Goal: Book appointment/travel/reservation

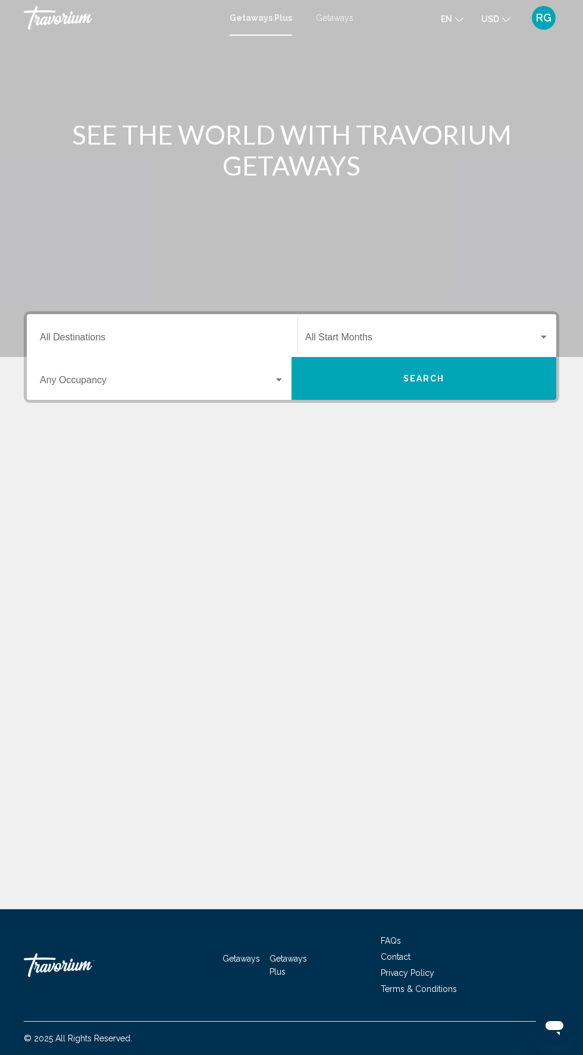
click at [174, 336] on input "Destination All Destinations" at bounding box center [162, 339] width 244 height 11
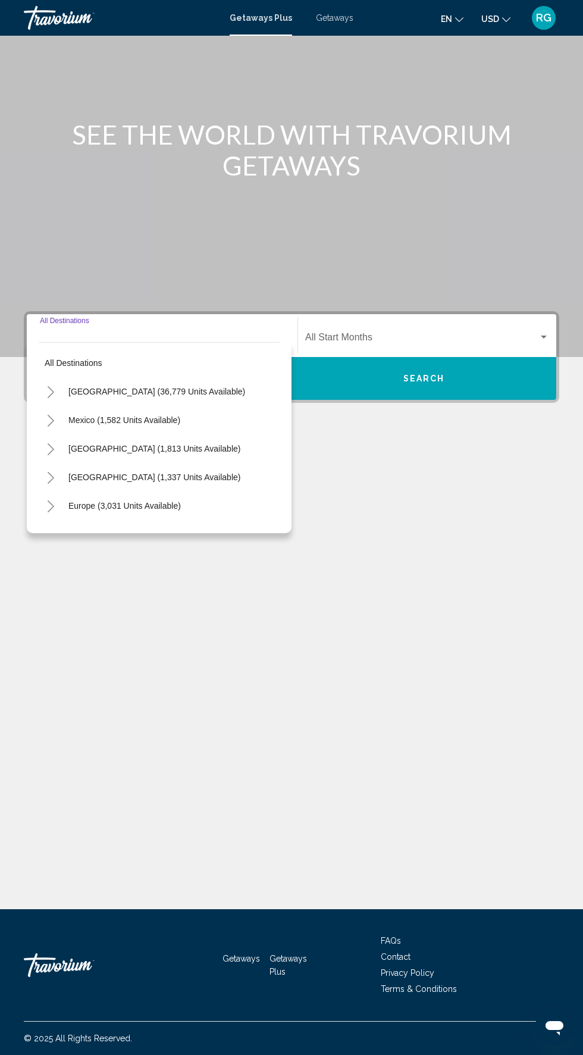
scroll to position [90, 0]
click at [186, 387] on span "[GEOGRAPHIC_DATA] (36,779 units available)" at bounding box center [156, 392] width 177 height 10
type input "**********"
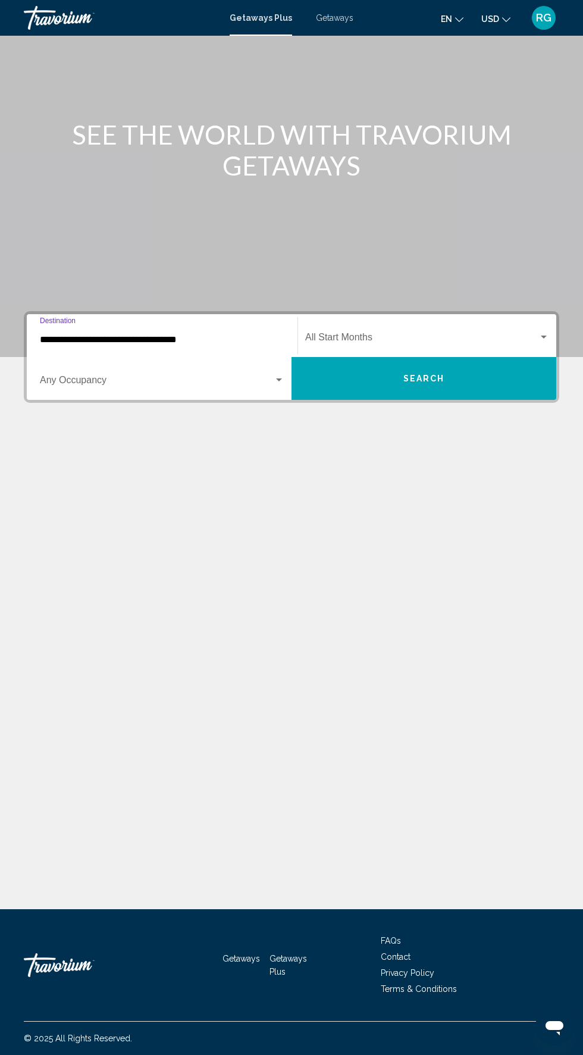
click at [453, 334] on span "Search widget" at bounding box center [421, 339] width 233 height 11
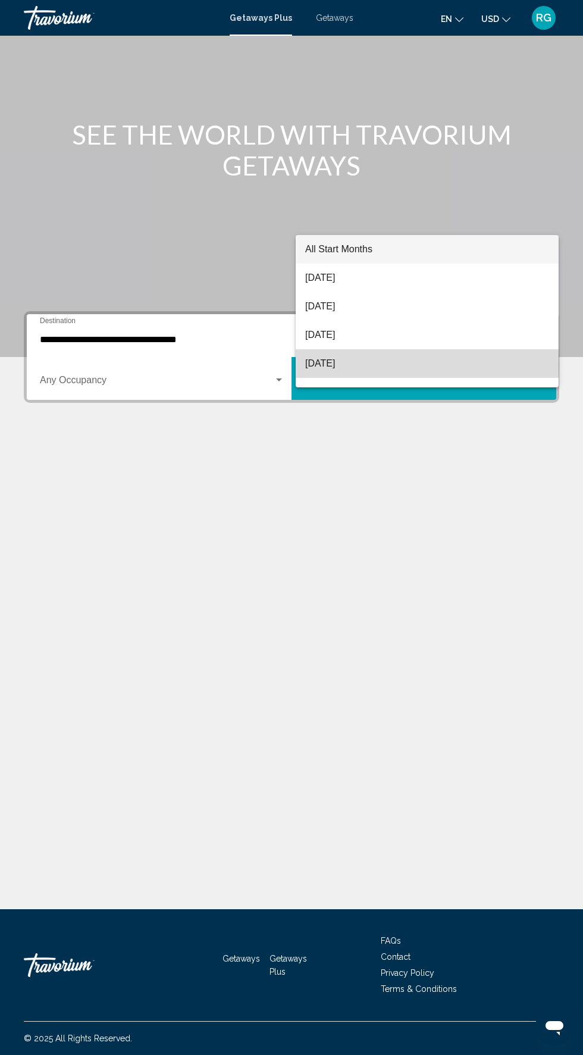
click at [387, 365] on span "[DATE]" at bounding box center [427, 363] width 244 height 29
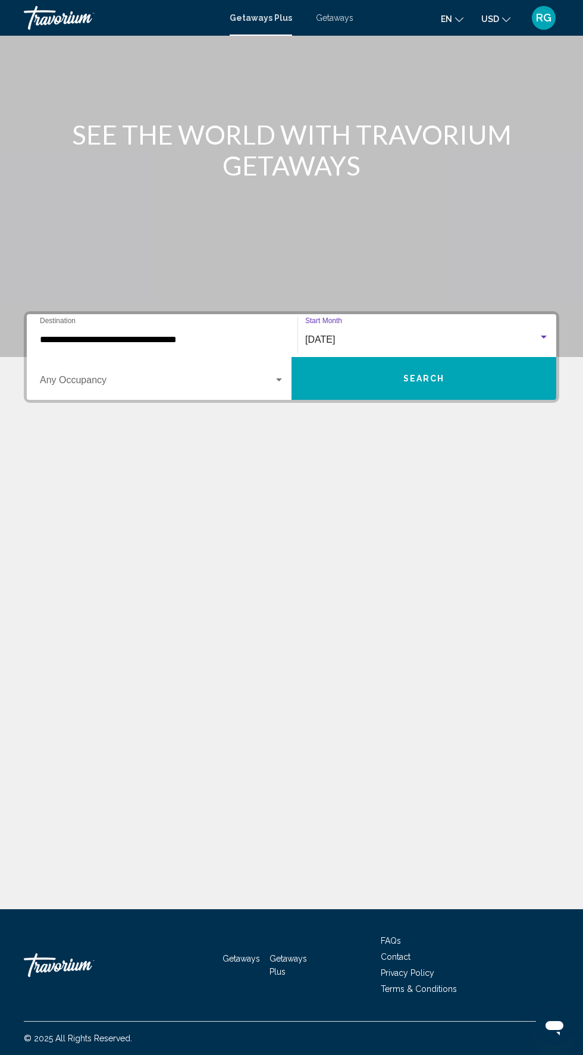
click at [195, 377] on span "Search widget" at bounding box center [157, 382] width 234 height 11
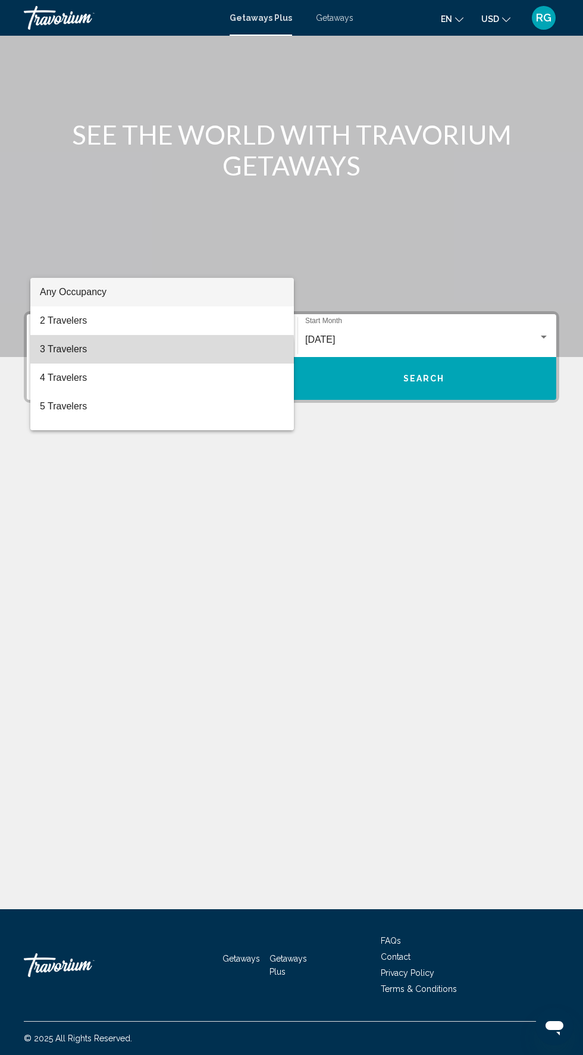
click at [130, 356] on span "3 Travelers" at bounding box center [162, 349] width 244 height 29
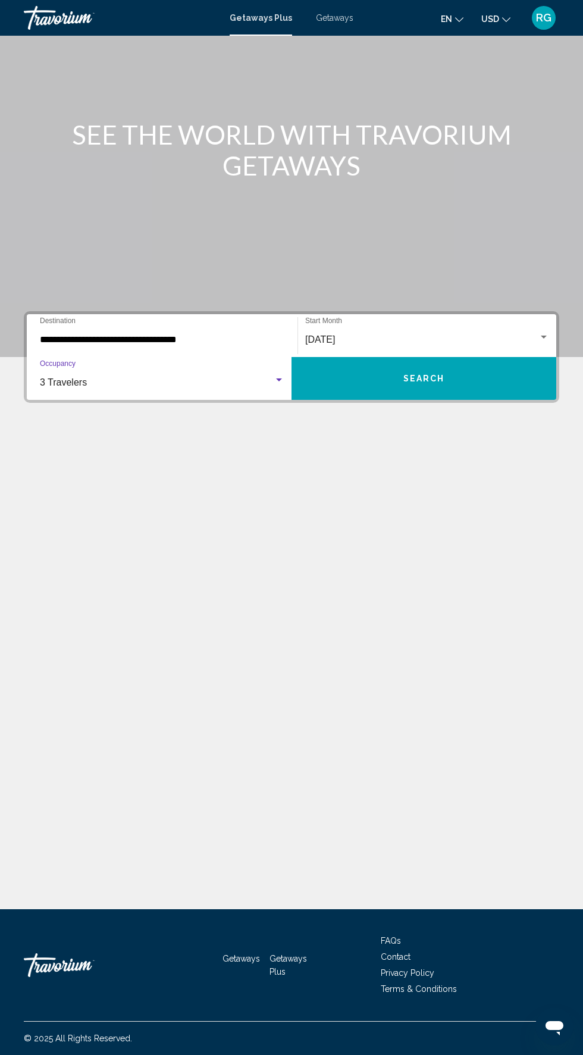
click at [172, 377] on div "3 Travelers" at bounding box center [157, 382] width 234 height 11
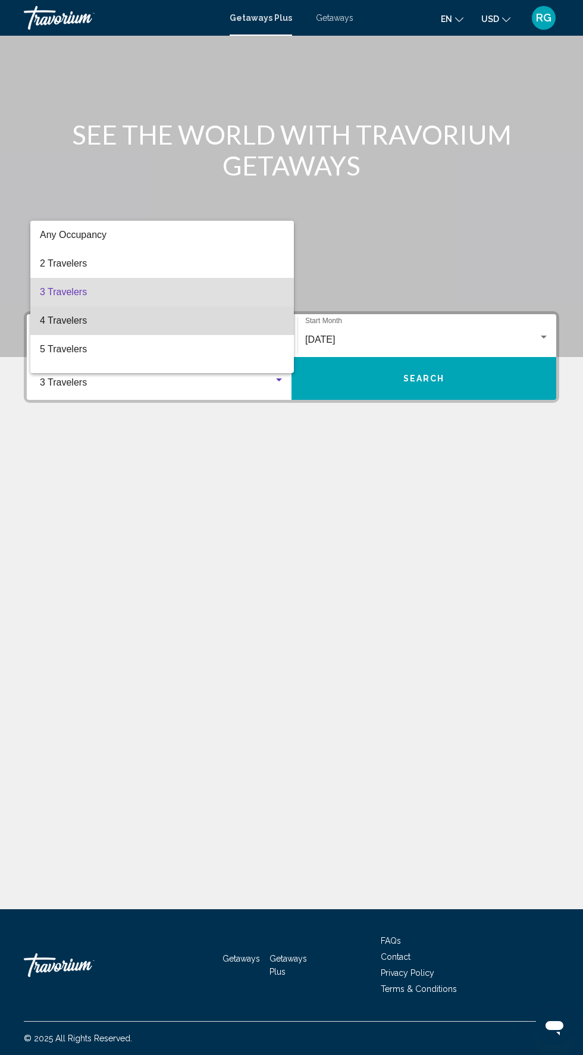
click at [142, 325] on span "4 Travelers" at bounding box center [162, 320] width 244 height 29
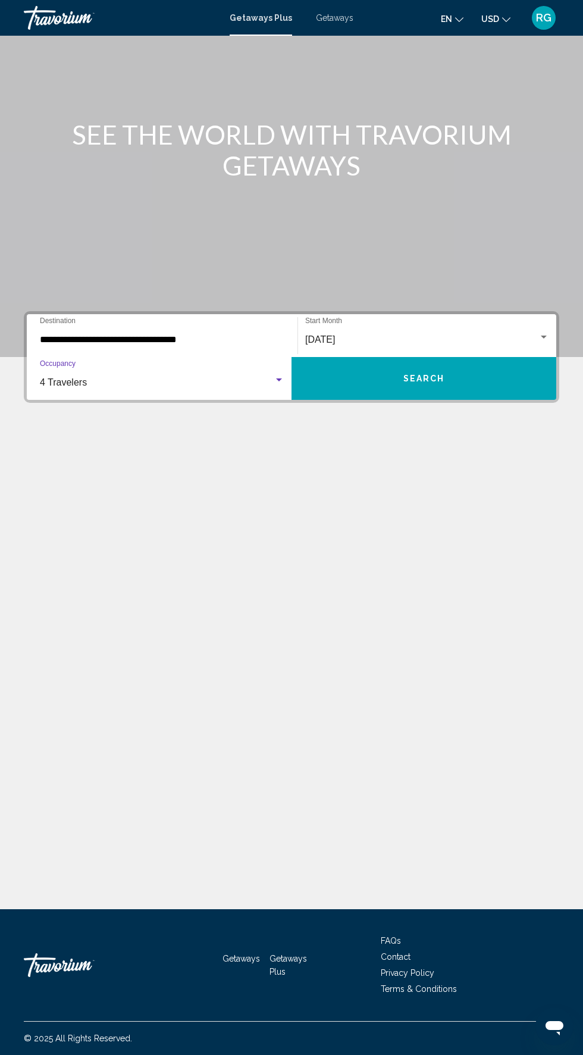
click at [454, 357] on button "Search" at bounding box center [423, 378] width 265 height 43
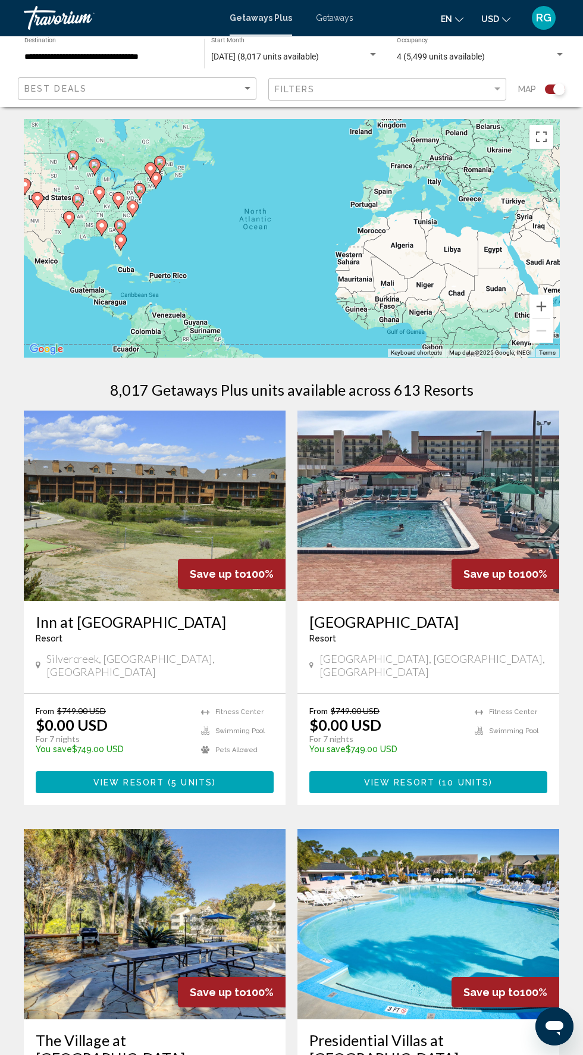
click at [335, 17] on span "Getaways" at bounding box center [334, 18] width 37 height 10
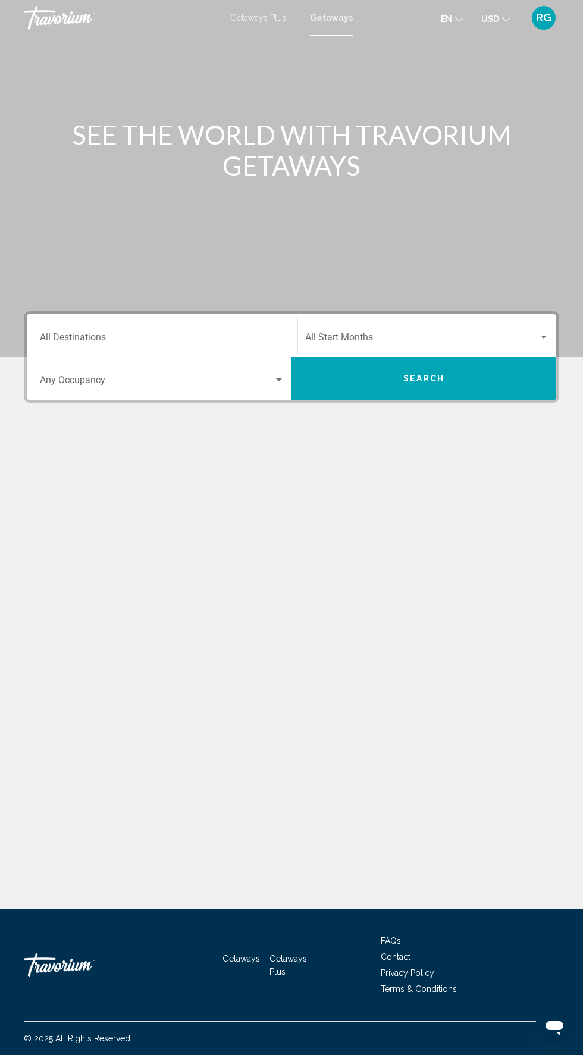
click at [165, 339] on input "Destination All Destinations" at bounding box center [162, 339] width 244 height 11
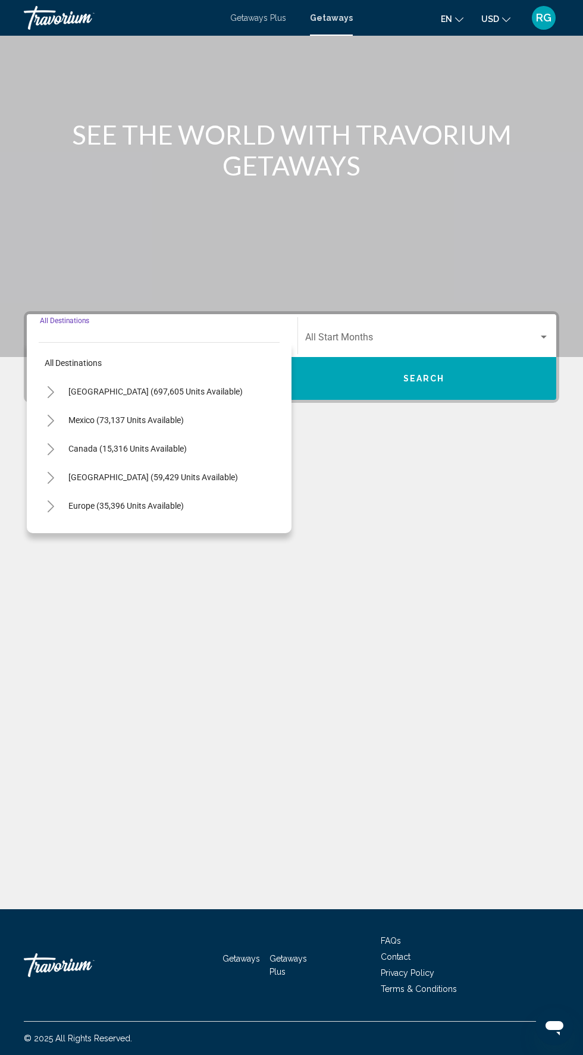
scroll to position [90, 0]
click at [170, 387] on span "[GEOGRAPHIC_DATA] (697,605 units available)" at bounding box center [155, 392] width 174 height 10
type input "**********"
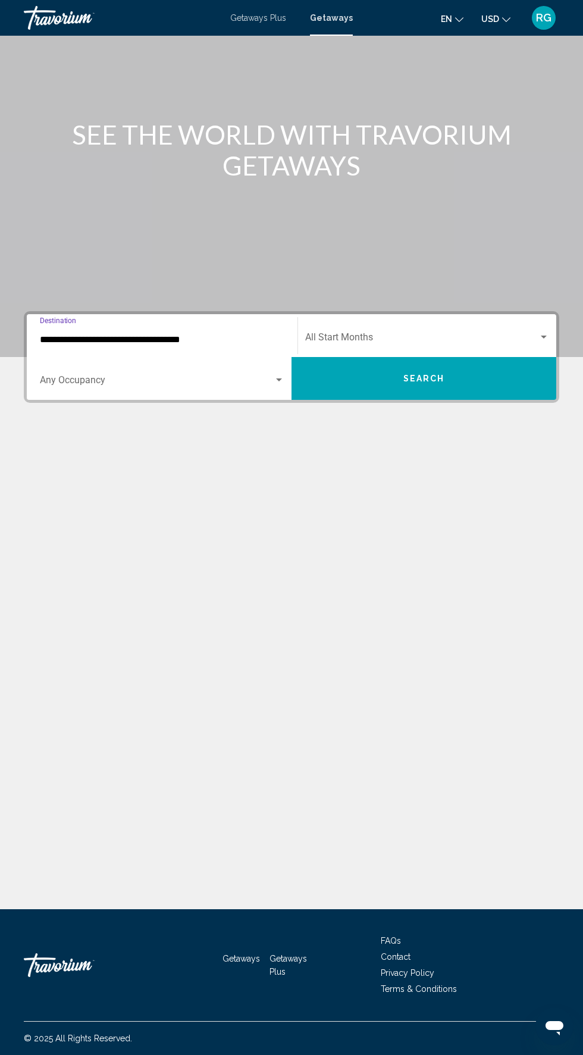
click at [447, 334] on span "Search widget" at bounding box center [421, 339] width 233 height 11
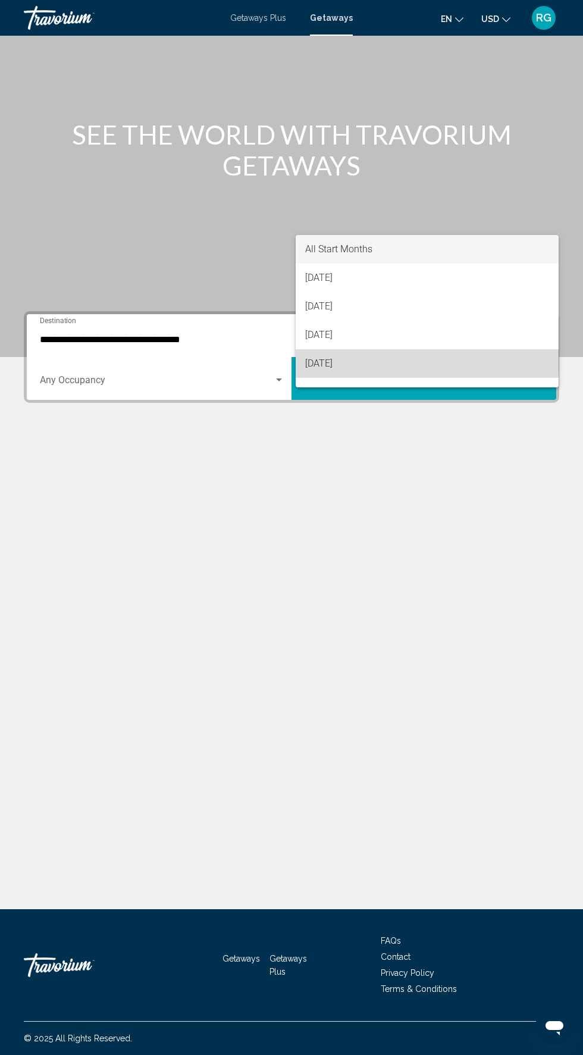
click at [400, 357] on span "[DATE]" at bounding box center [427, 363] width 244 height 29
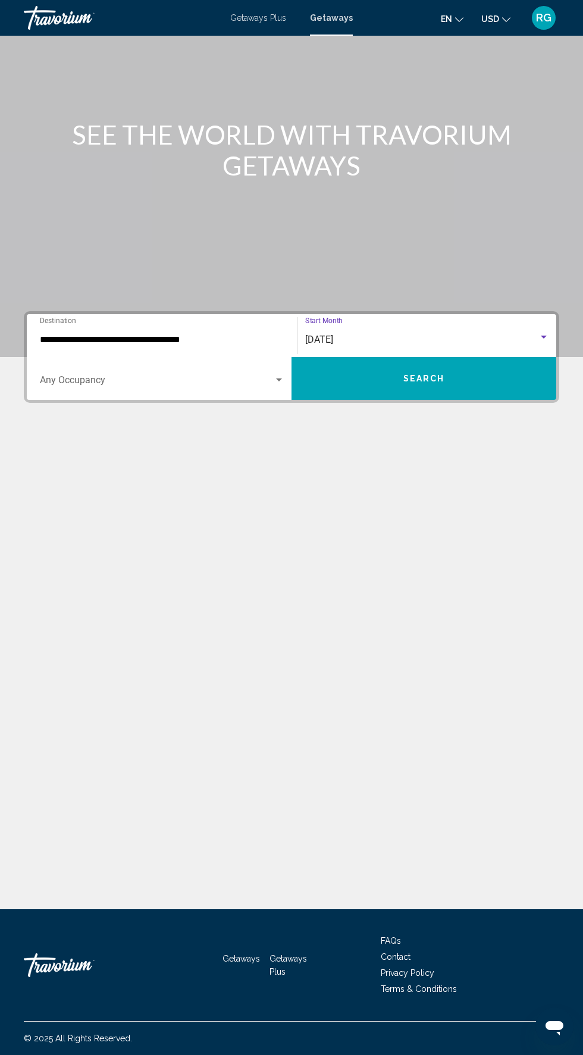
click at [175, 377] on span "Search widget" at bounding box center [157, 382] width 234 height 11
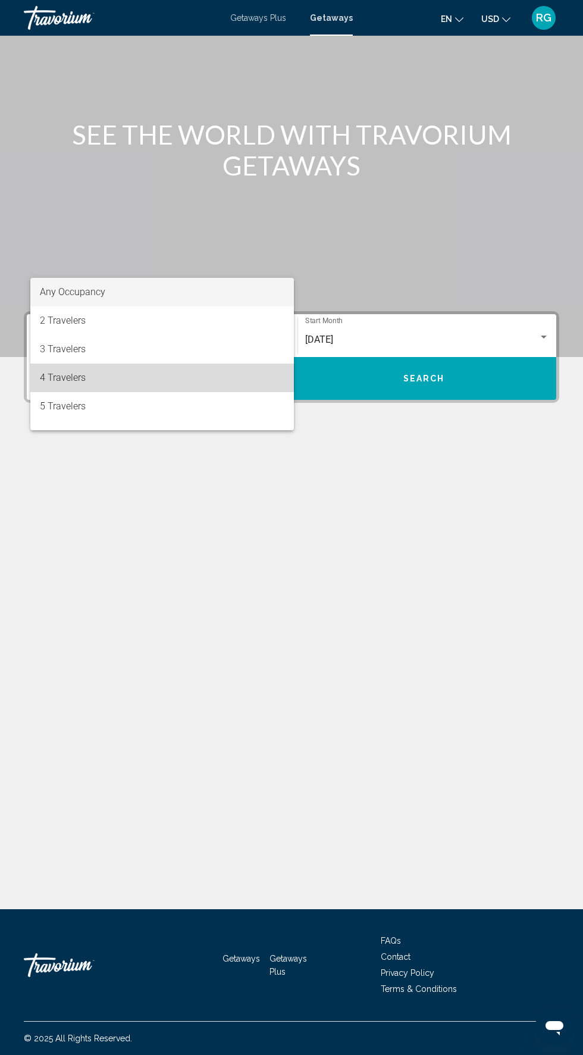
click at [142, 374] on span "4 Travelers" at bounding box center [162, 377] width 244 height 29
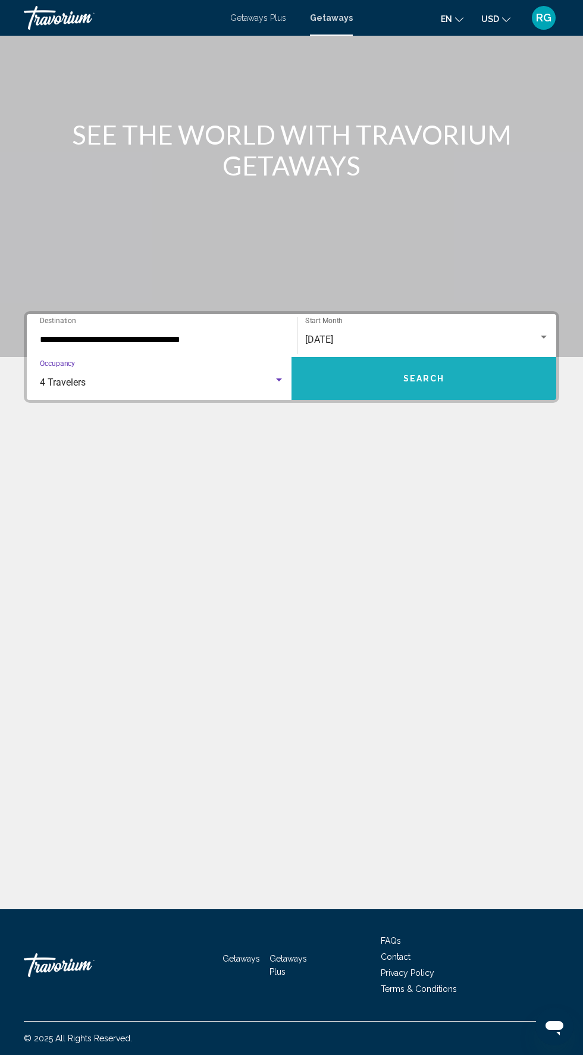
click at [435, 374] on span "Search" at bounding box center [424, 379] width 42 height 10
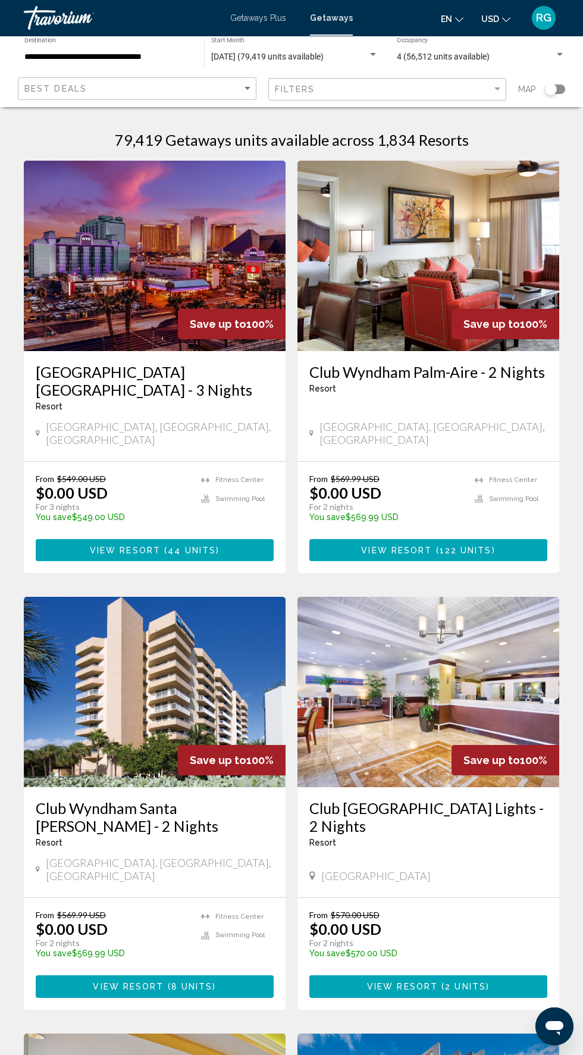
click at [115, 56] on input "**********" at bounding box center [108, 57] width 168 height 10
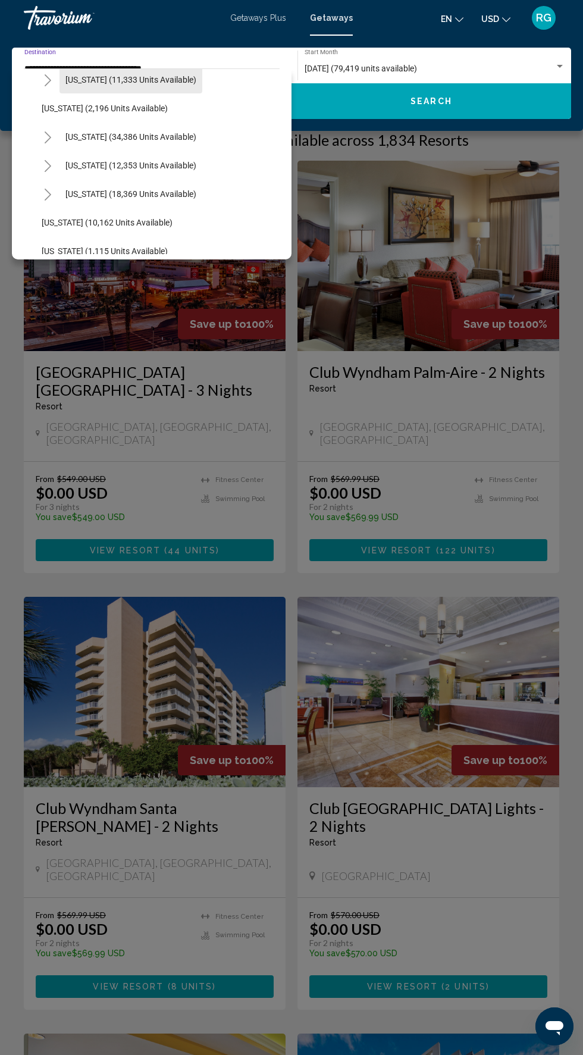
scroll to position [1010, 0]
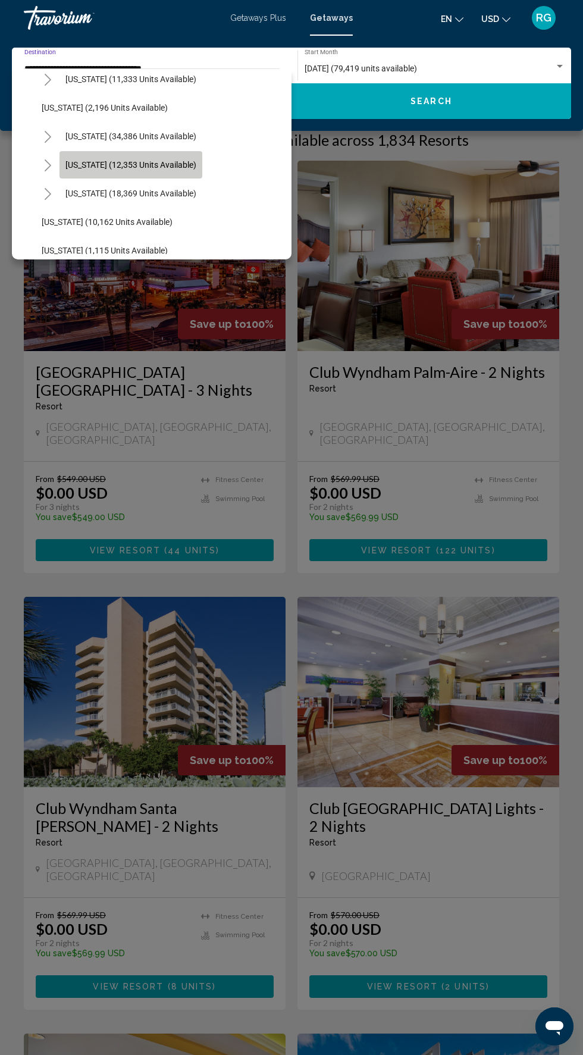
click at [148, 168] on span "[US_STATE] (12,353 units available)" at bounding box center [130, 165] width 131 height 10
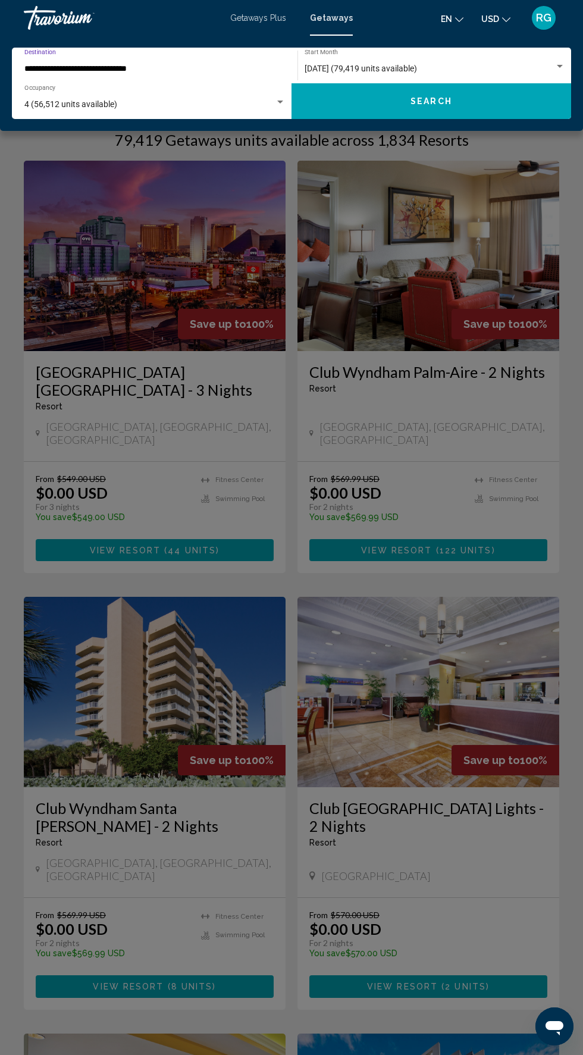
click at [174, 70] on input "**********" at bounding box center [148, 69] width 249 height 10
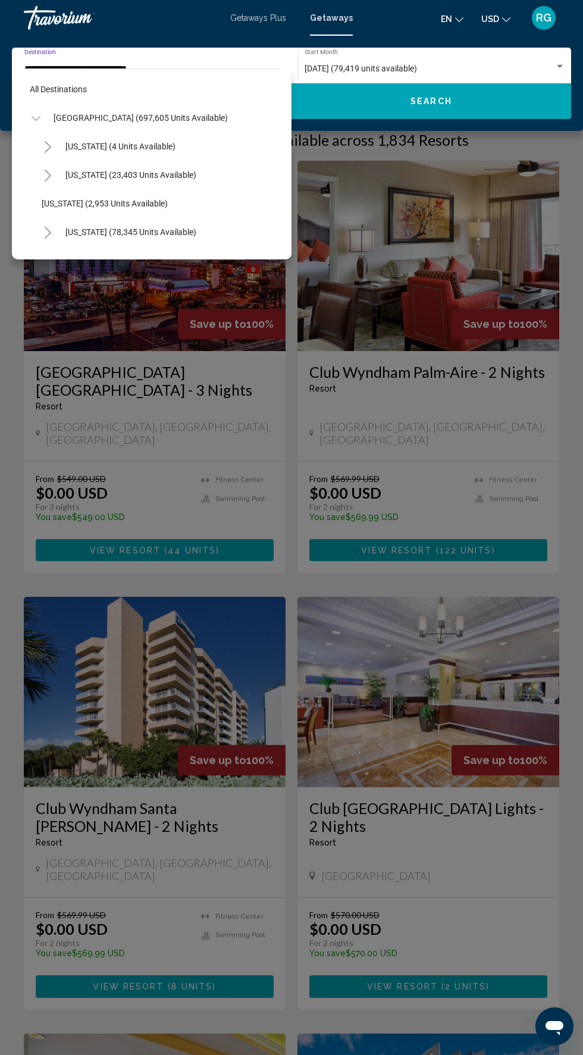
scroll to position [1013, 0]
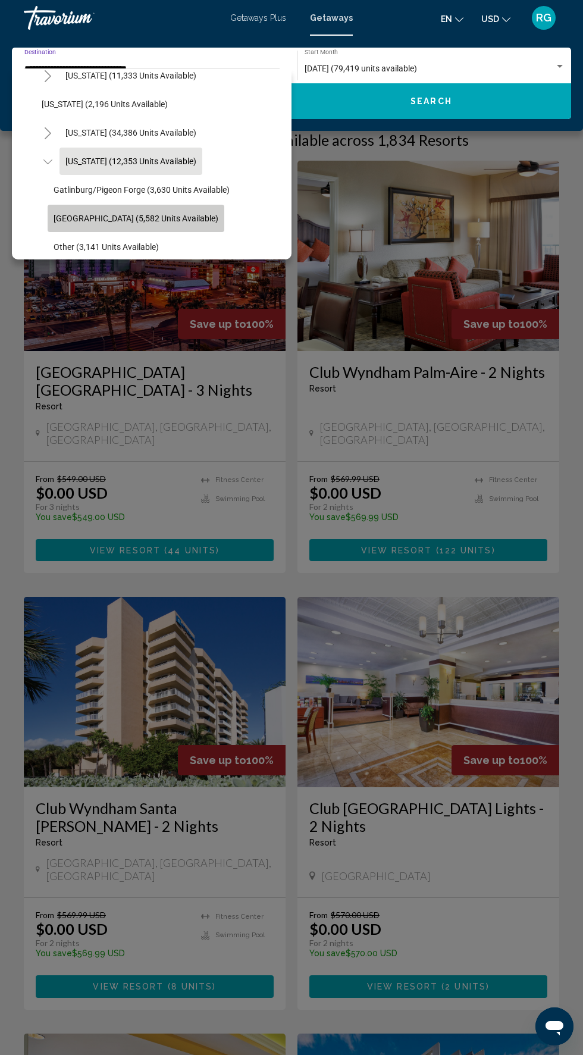
click at [140, 215] on span "[GEOGRAPHIC_DATA] (5,582 units available)" at bounding box center [136, 219] width 165 height 10
type input "**********"
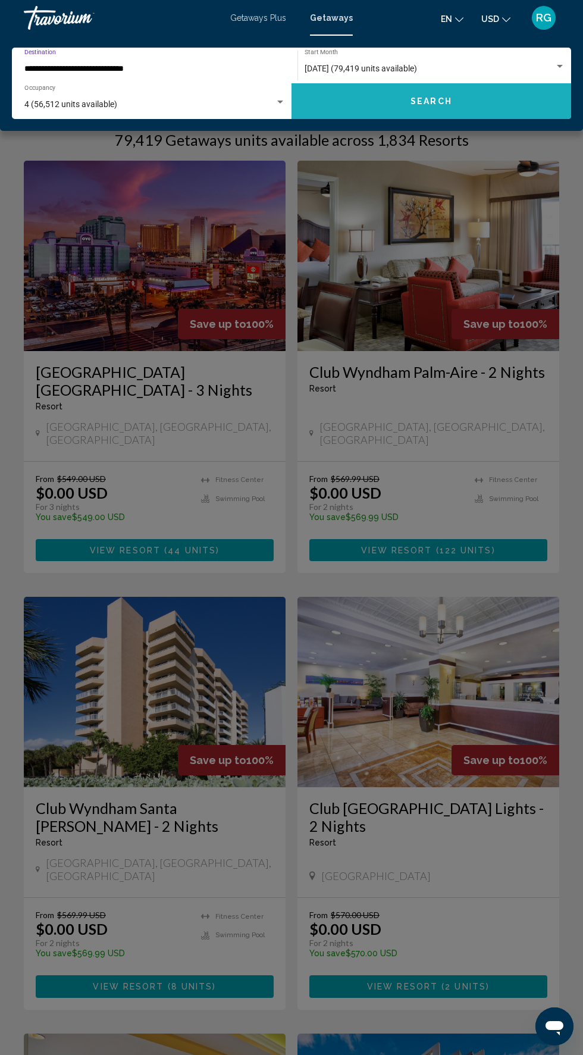
click at [429, 101] on span "Search" at bounding box center [431, 102] width 42 height 10
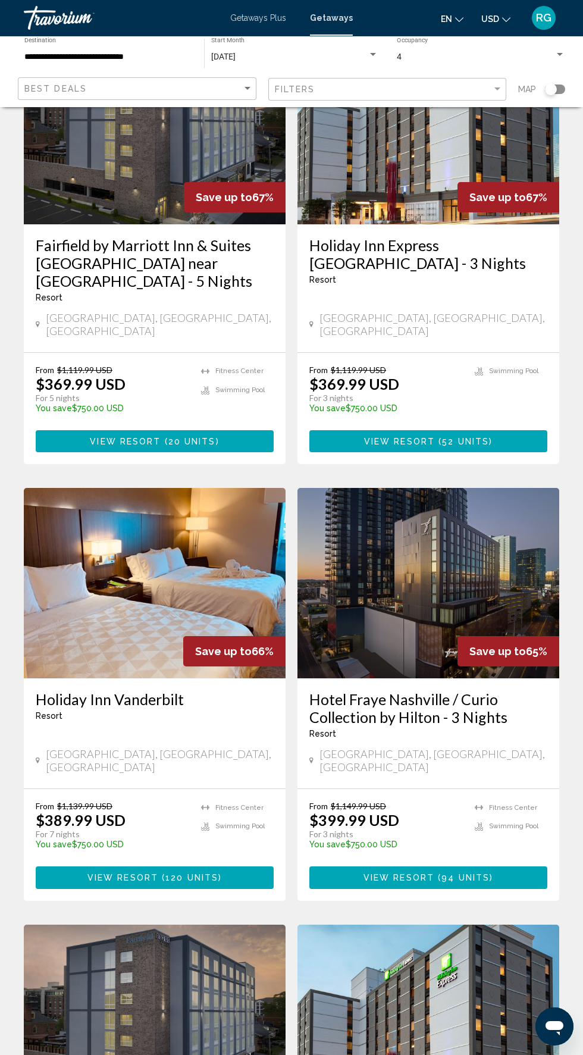
scroll to position [1420, 0]
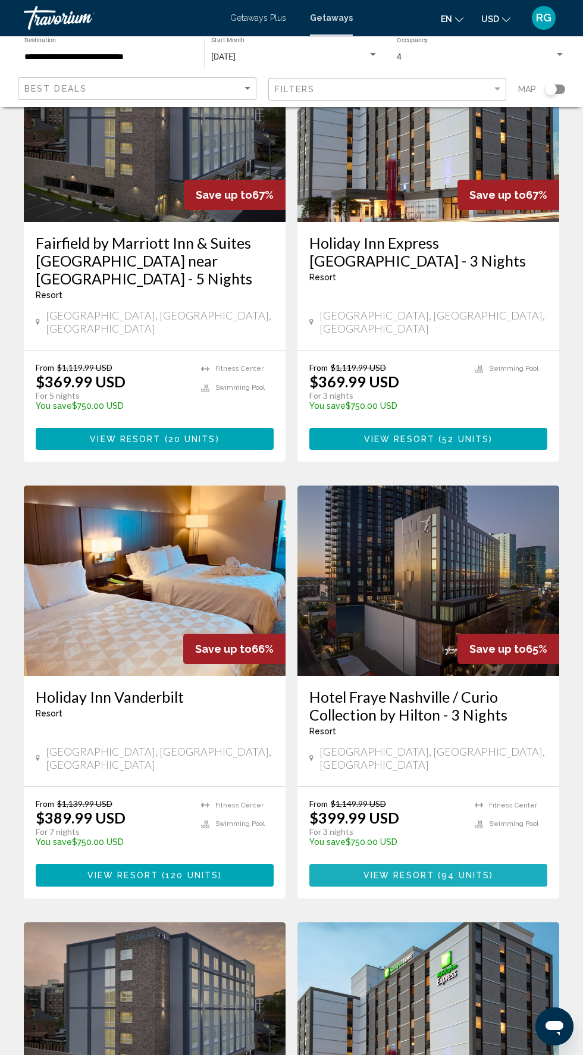
click at [505, 864] on button "View Resort ( 94 units )" at bounding box center [428, 875] width 238 height 22
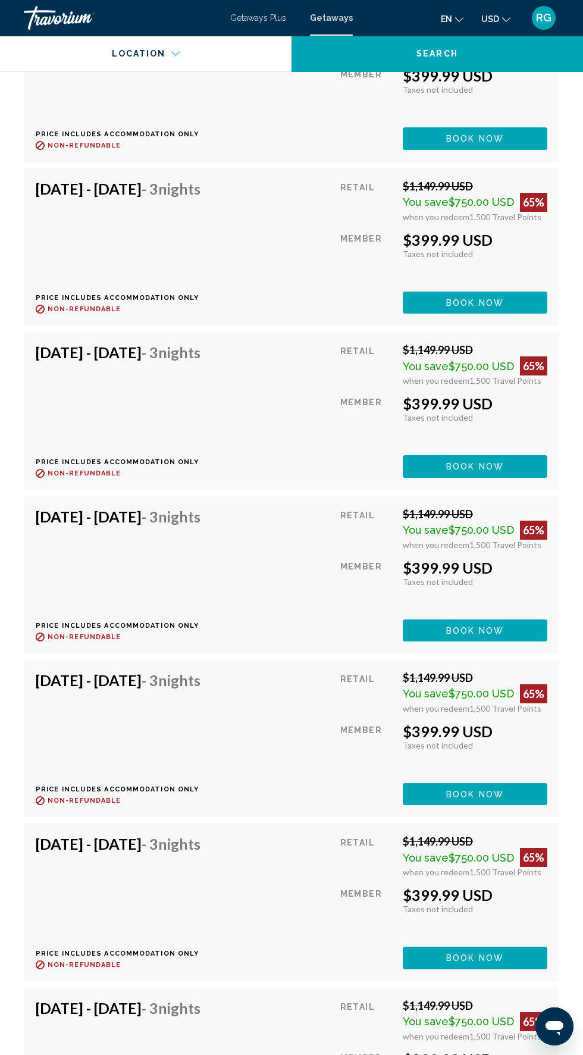
scroll to position [2696, 0]
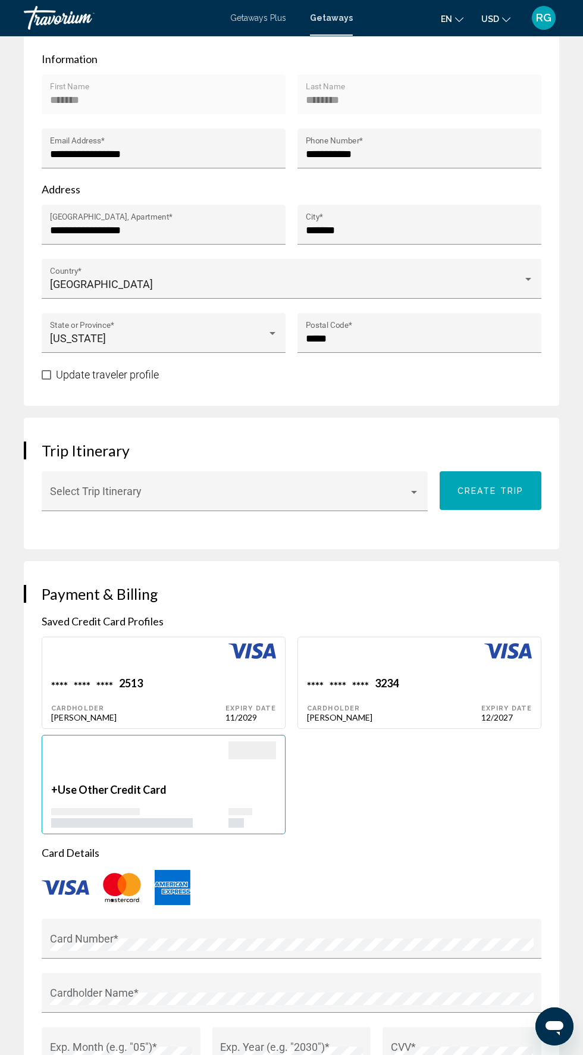
scroll to position [573, 0]
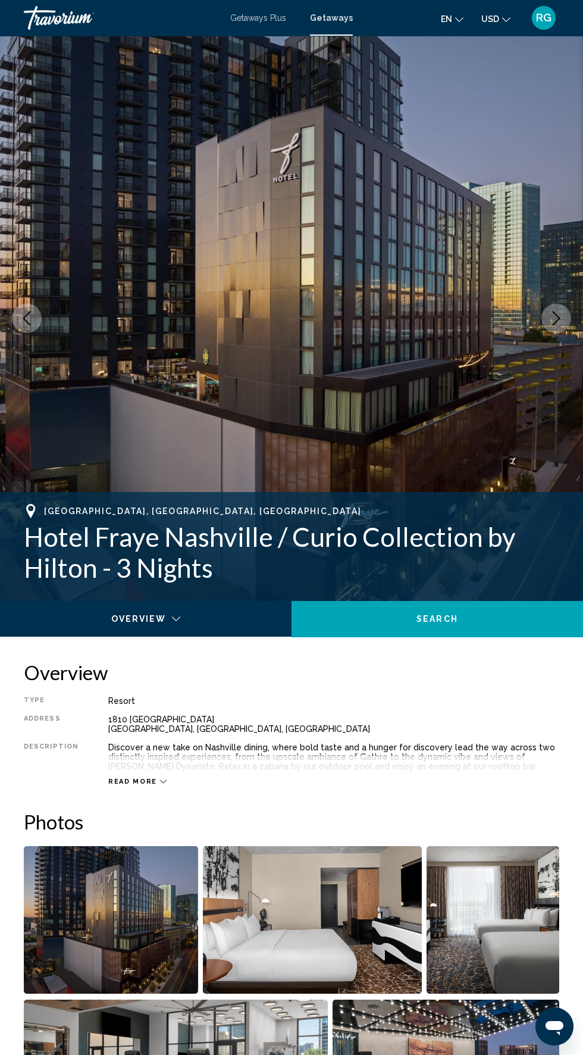
scroll to position [10, 0]
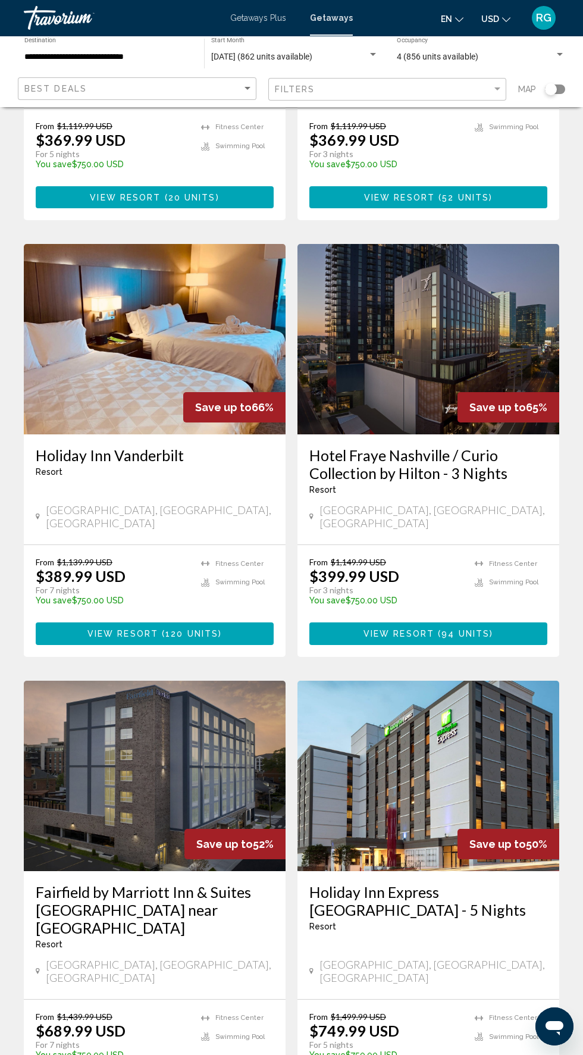
scroll to position [1663, 0]
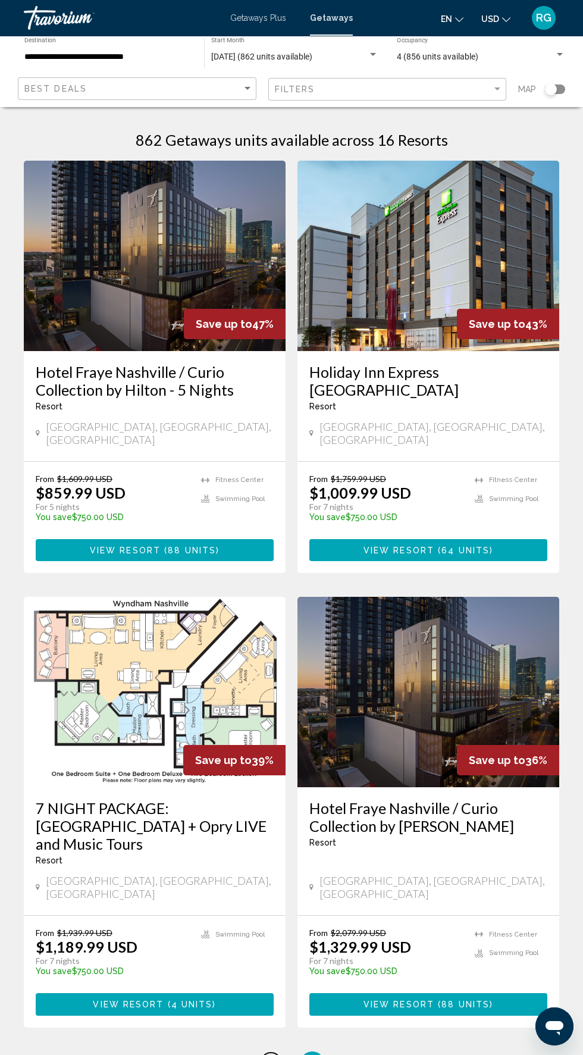
click at [271, 1054] on span "1" at bounding box center [271, 1063] width 6 height 13
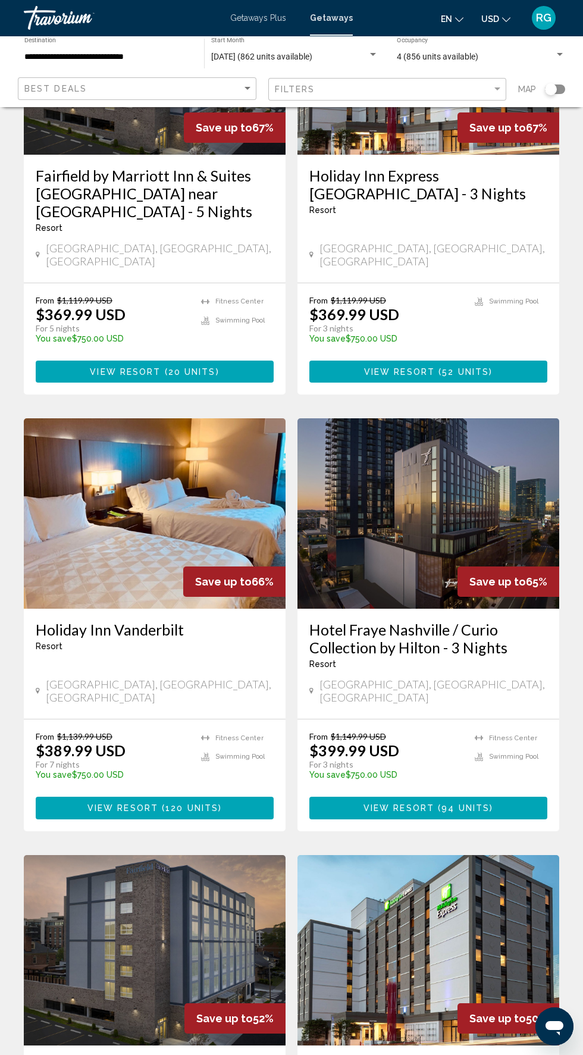
scroll to position [1710, 0]
